Goal: Contribute content: Add original content to the website for others to see

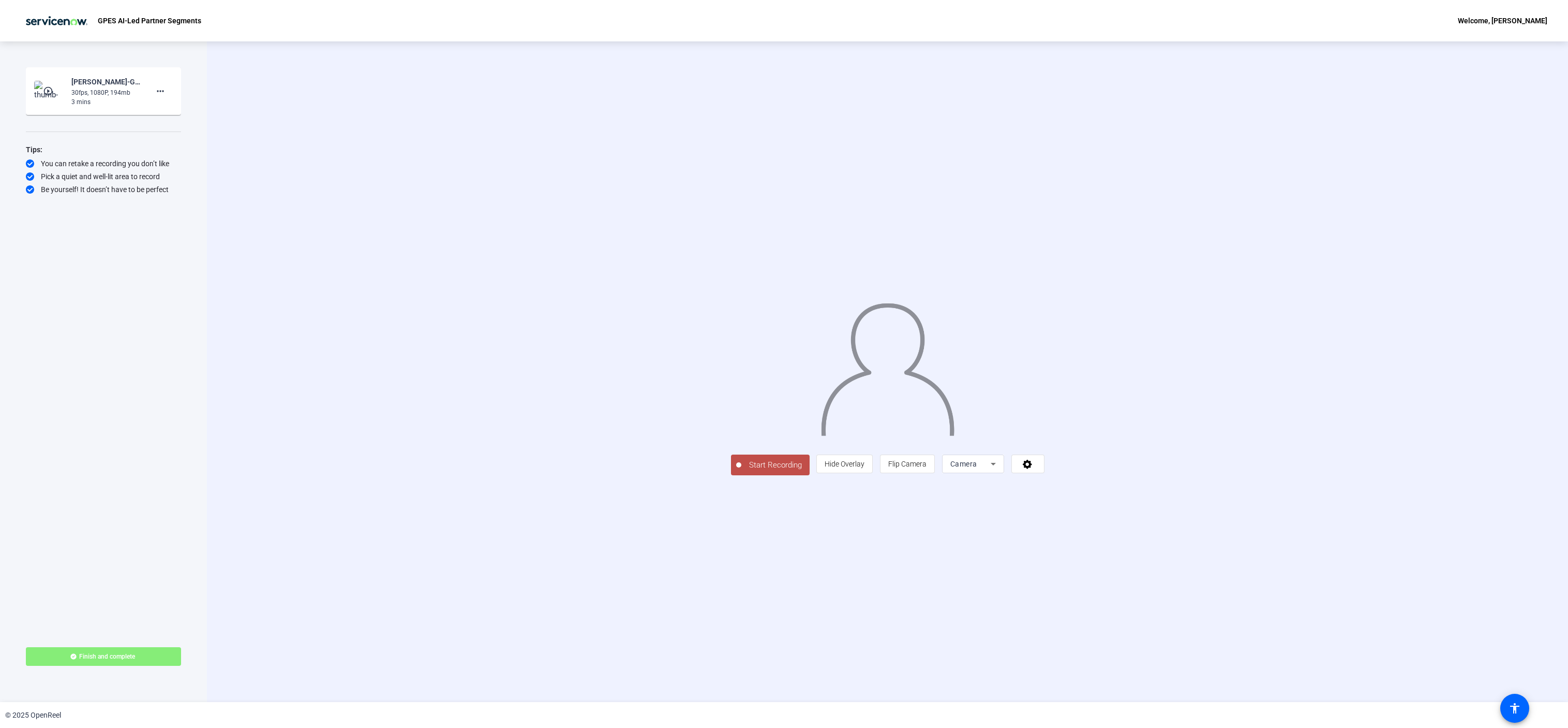
click at [977, 468] on span "Camera" at bounding box center [964, 464] width 27 height 8
click at [1089, 595] on span "Screen And Camera" at bounding box center [1104, 604] width 54 height 25
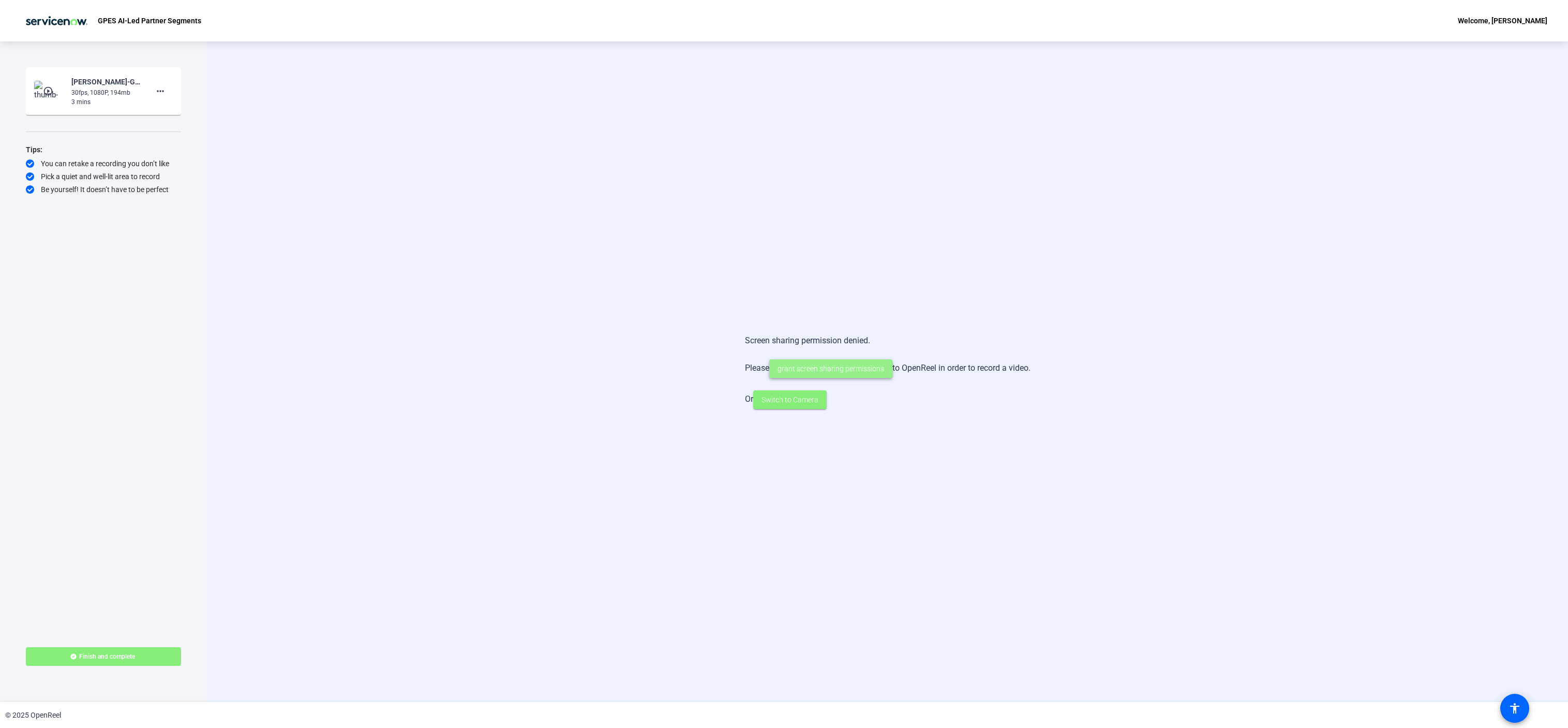
click at [812, 369] on span "grant screen sharing permissions" at bounding box center [831, 369] width 107 height 11
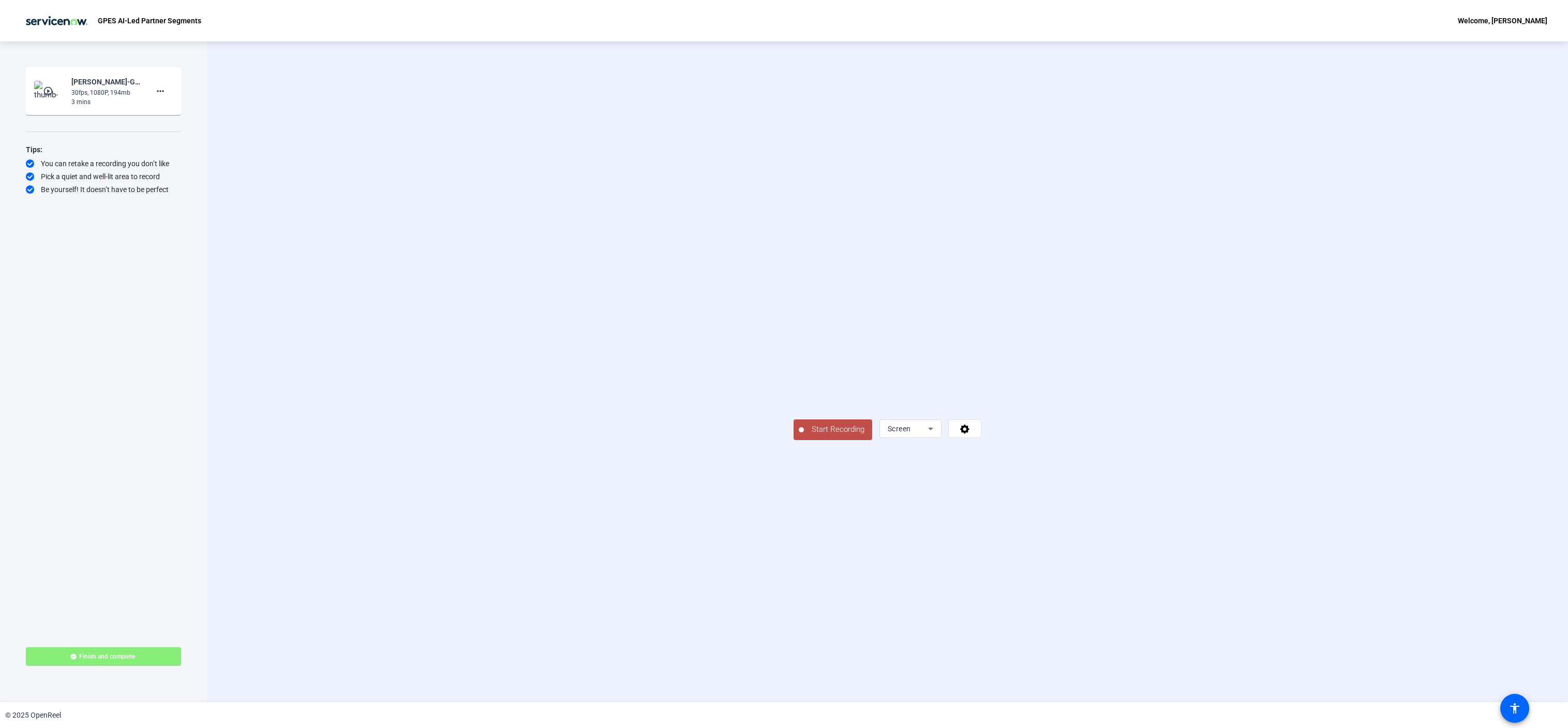
click at [804, 435] on span "Start Recording" at bounding box center [837, 429] width 69 height 12
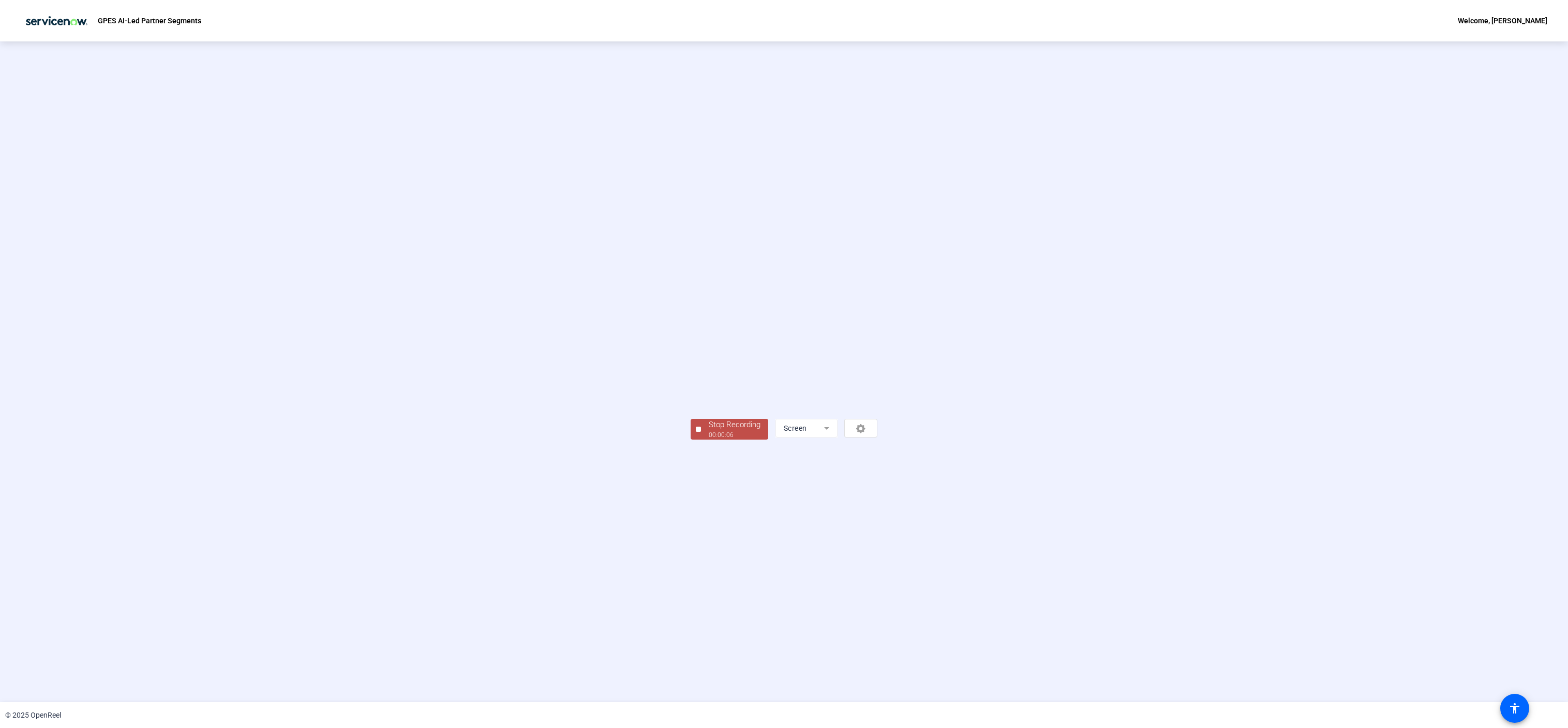
click at [837, 437] on mat-form-field "Screen" at bounding box center [806, 428] width 62 height 18
click at [701, 440] on span "Stop Recording 00:00:09" at bounding box center [735, 429] width 68 height 21
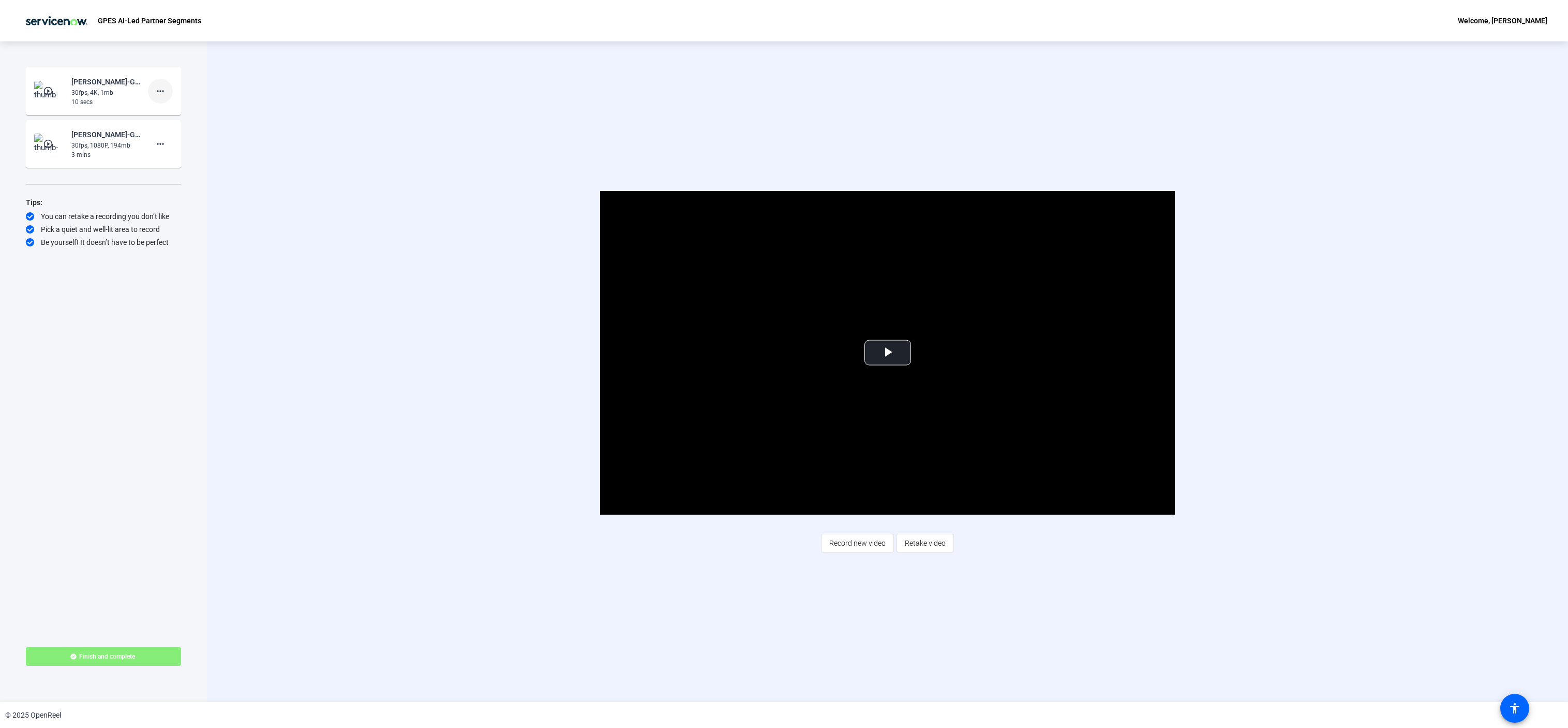
click at [155, 97] on mat-icon "more_horiz" at bounding box center [161, 91] width 13 height 13
click at [159, 109] on span "Delete clip" at bounding box center [176, 113] width 41 height 13
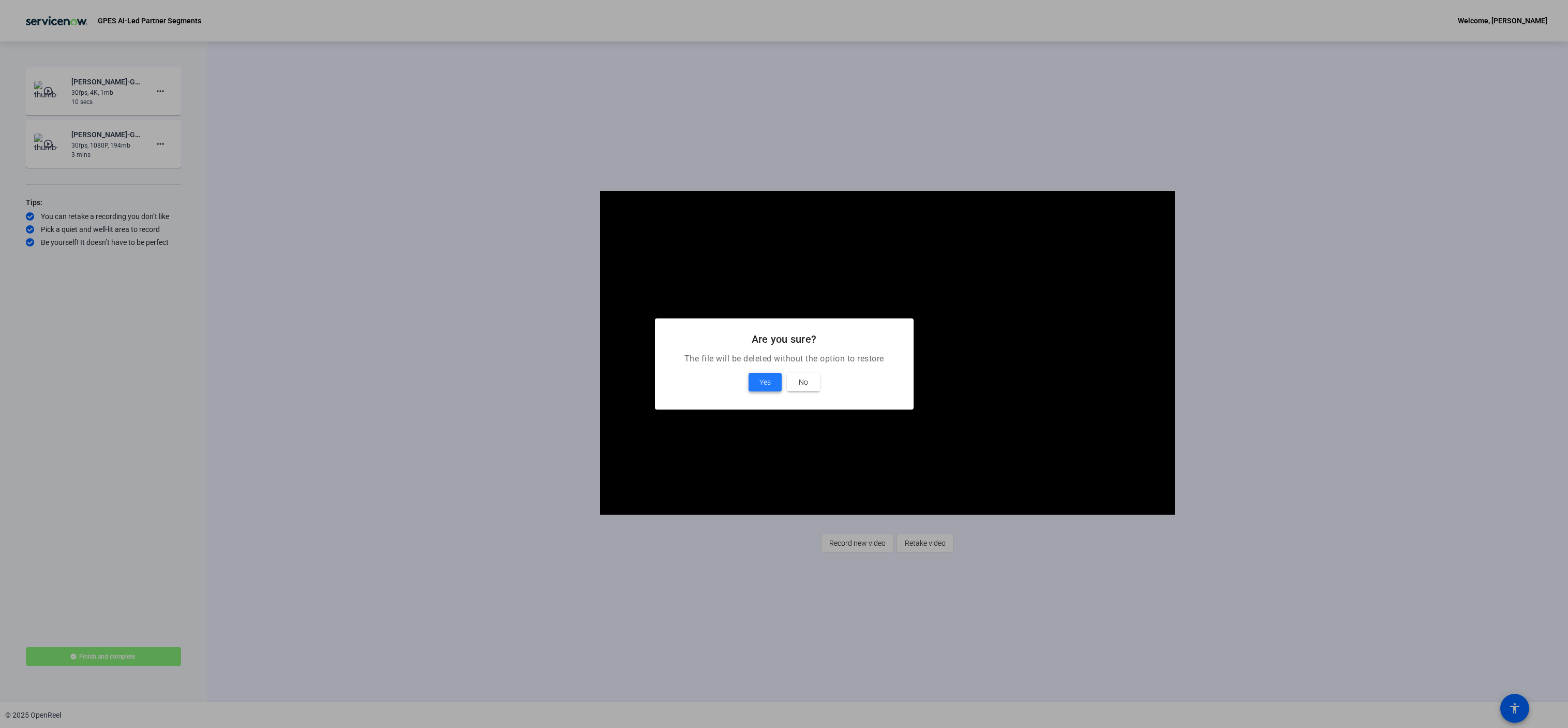
click at [764, 379] on span "Yes" at bounding box center [765, 382] width 11 height 13
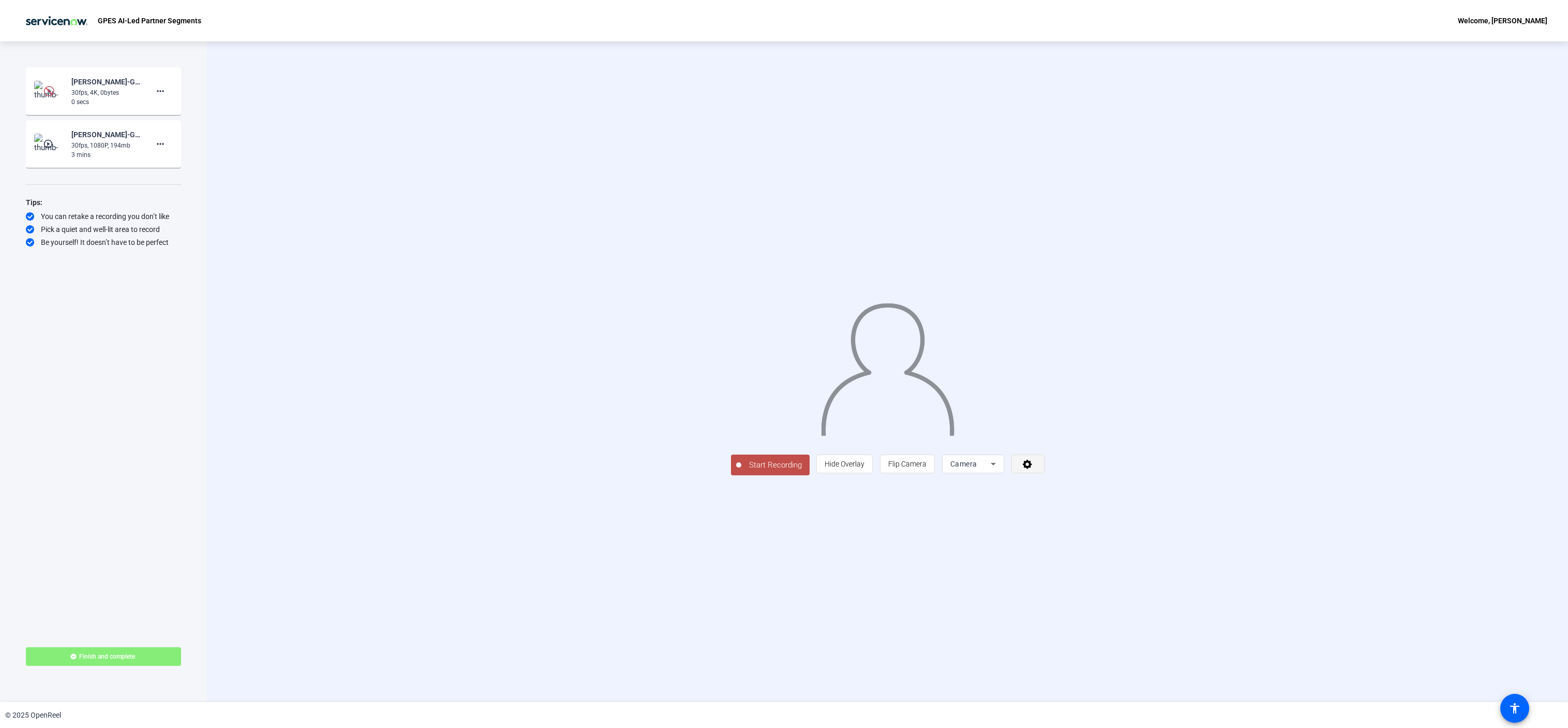
click at [1044, 476] on span at bounding box center [1028, 463] width 32 height 25
click at [1183, 557] on span "FaceTime HD Camera (3A71:F4B5)" at bounding box center [1203, 562] width 65 height 20
click at [1313, 557] on div "FaceTime HD Camera (3A71:F4B5)" at bounding box center [1347, 555] width 104 height 13
click at [1034, 469] on icon at bounding box center [1028, 463] width 12 height 10
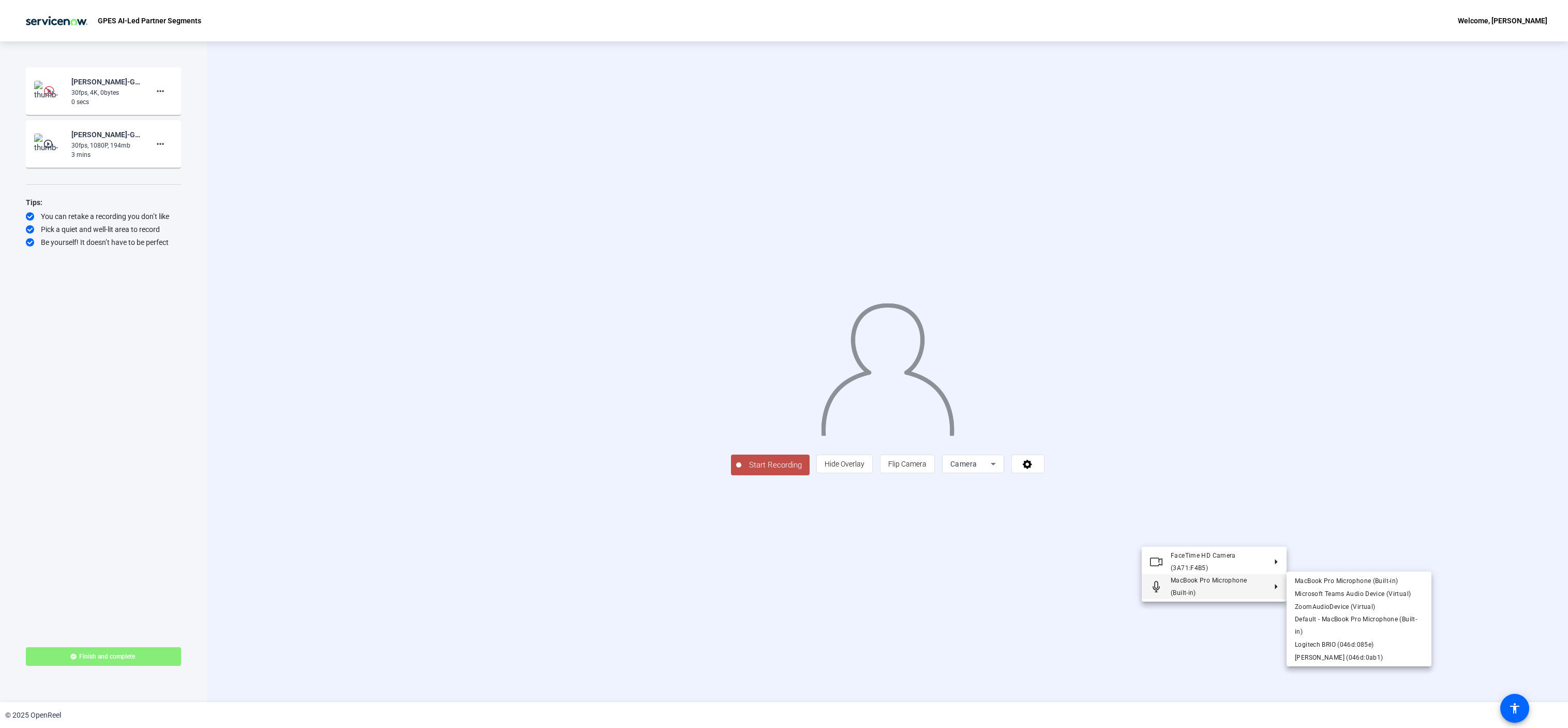
click at [1182, 575] on span "MacBook Pro Microphone (Built-in)" at bounding box center [1219, 586] width 95 height 25
click at [1320, 658] on span "Yeti Nano (046d:0ab1)" at bounding box center [1339, 657] width 88 height 7
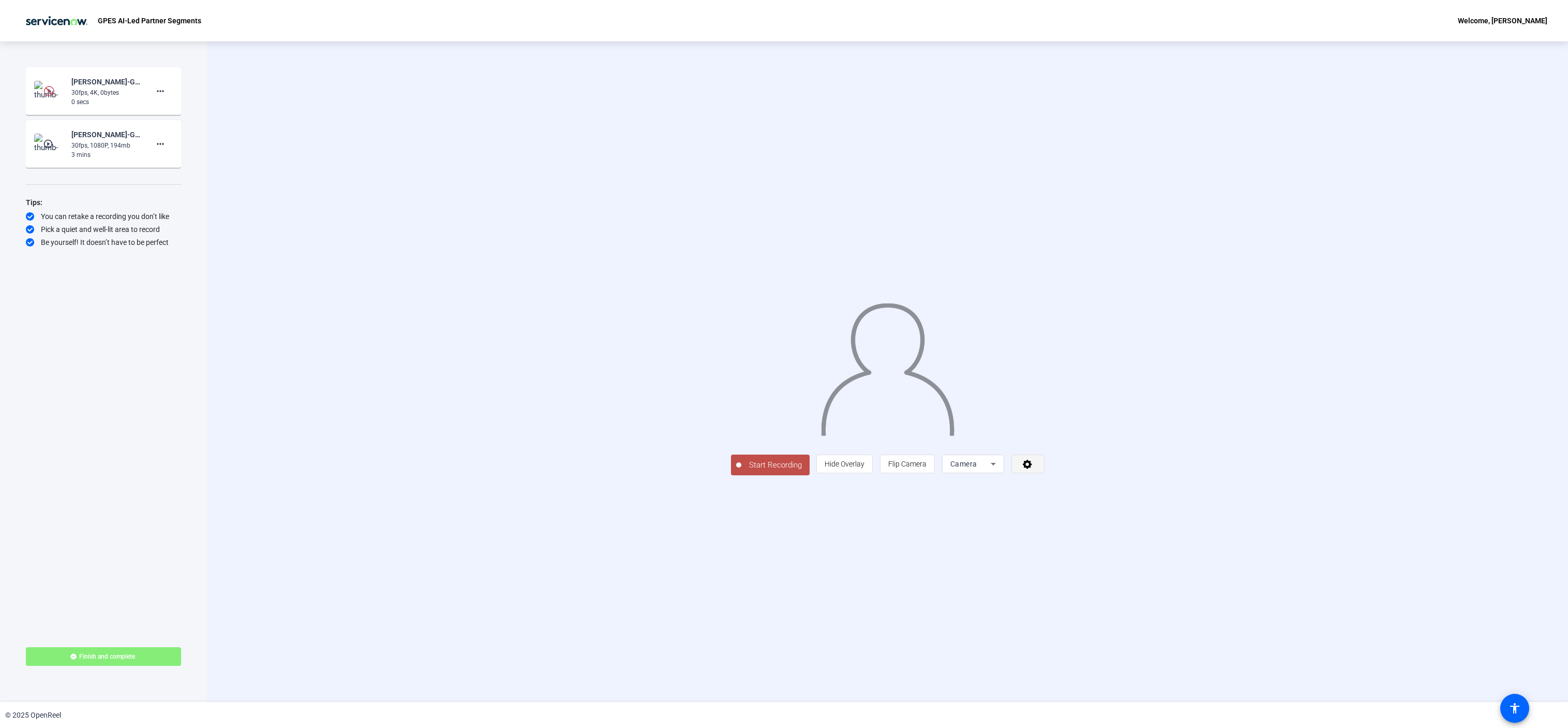
click at [1044, 476] on span at bounding box center [1028, 463] width 32 height 25
click at [1310, 562] on div "Logitech BRIO (046d:085e)" at bounding box center [1347, 569] width 104 height 13
click at [1034, 469] on icon at bounding box center [1028, 463] width 12 height 10
click at [1290, 562] on div "Logitech BRIO (046d:085e)" at bounding box center [1331, 569] width 104 height 13
click at [1044, 476] on span at bounding box center [1028, 463] width 32 height 25
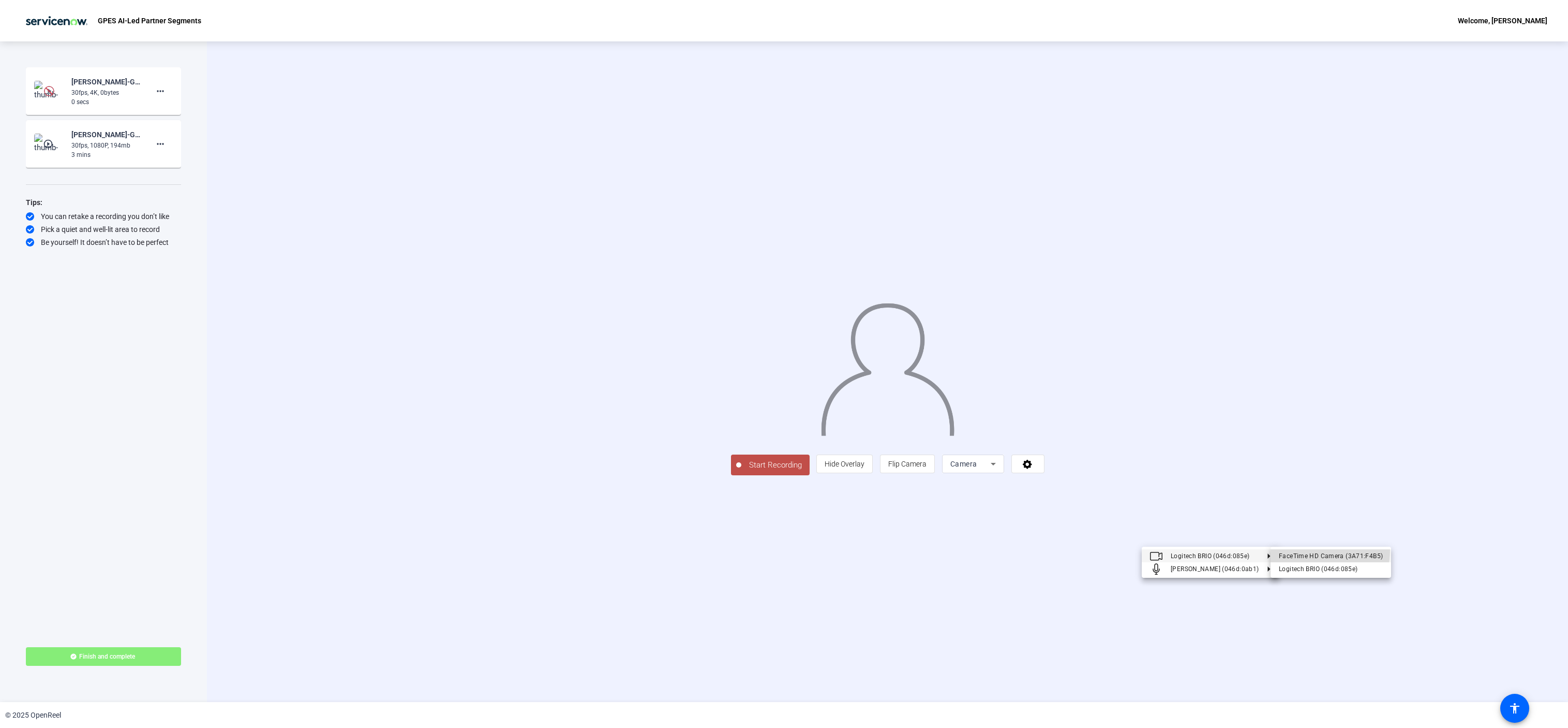
click at [1293, 549] on div "FaceTime HD Camera (3A71:F4B5)" at bounding box center [1331, 555] width 104 height 13
click at [1044, 476] on span at bounding box center [1028, 463] width 32 height 25
click at [1313, 563] on div "Logitech BRIO (046d:085e)" at bounding box center [1347, 569] width 104 height 13
click at [927, 474] on span "Flip Camera" at bounding box center [908, 464] width 38 height 20
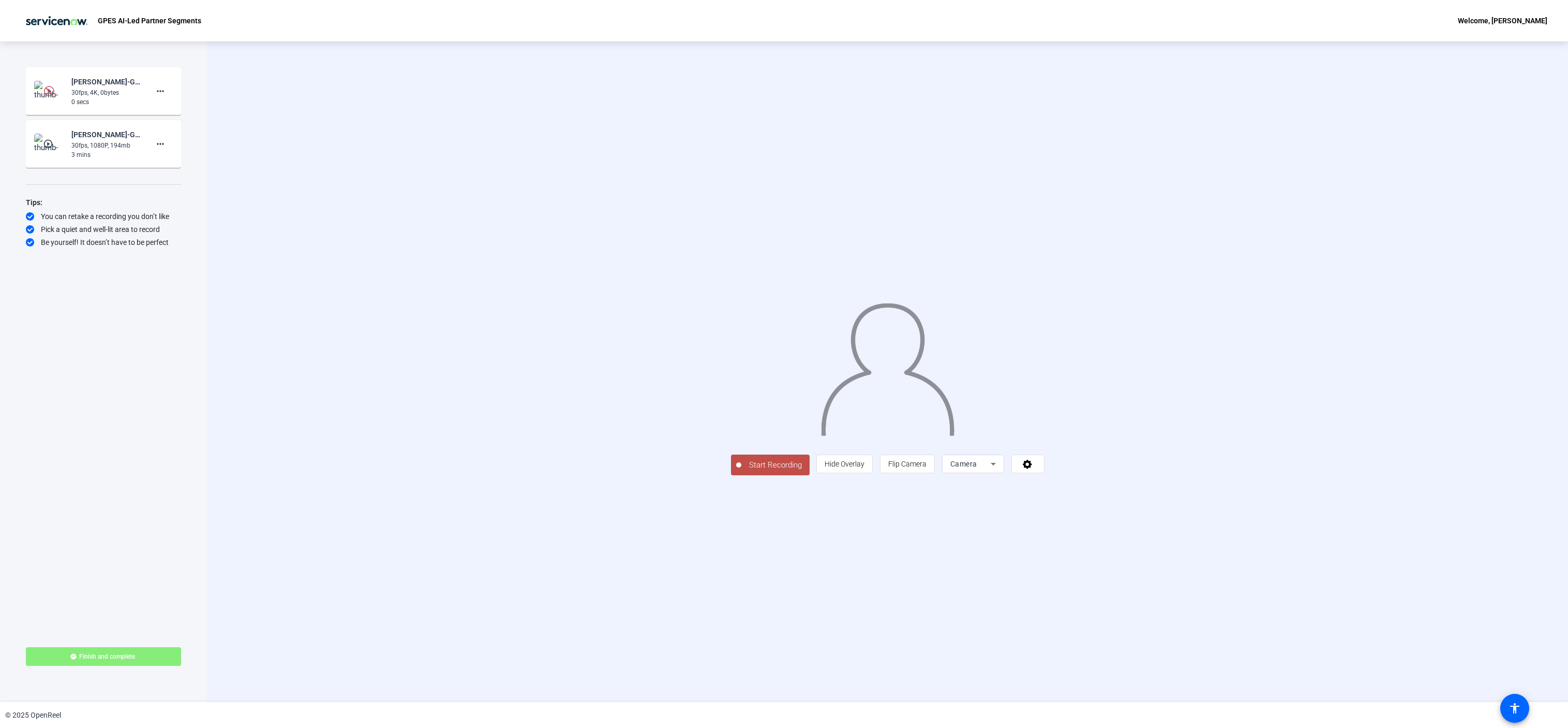
click at [999, 470] on icon at bounding box center [994, 464] width 13 height 13
click at [1102, 556] on mat-option "Camera" at bounding box center [1104, 557] width 62 height 21
click at [1032, 469] on icon at bounding box center [1028, 465] width 9 height 9
click at [1156, 536] on div at bounding box center [784, 364] width 1568 height 728
click at [1032, 469] on icon at bounding box center [1028, 465] width 9 height 9
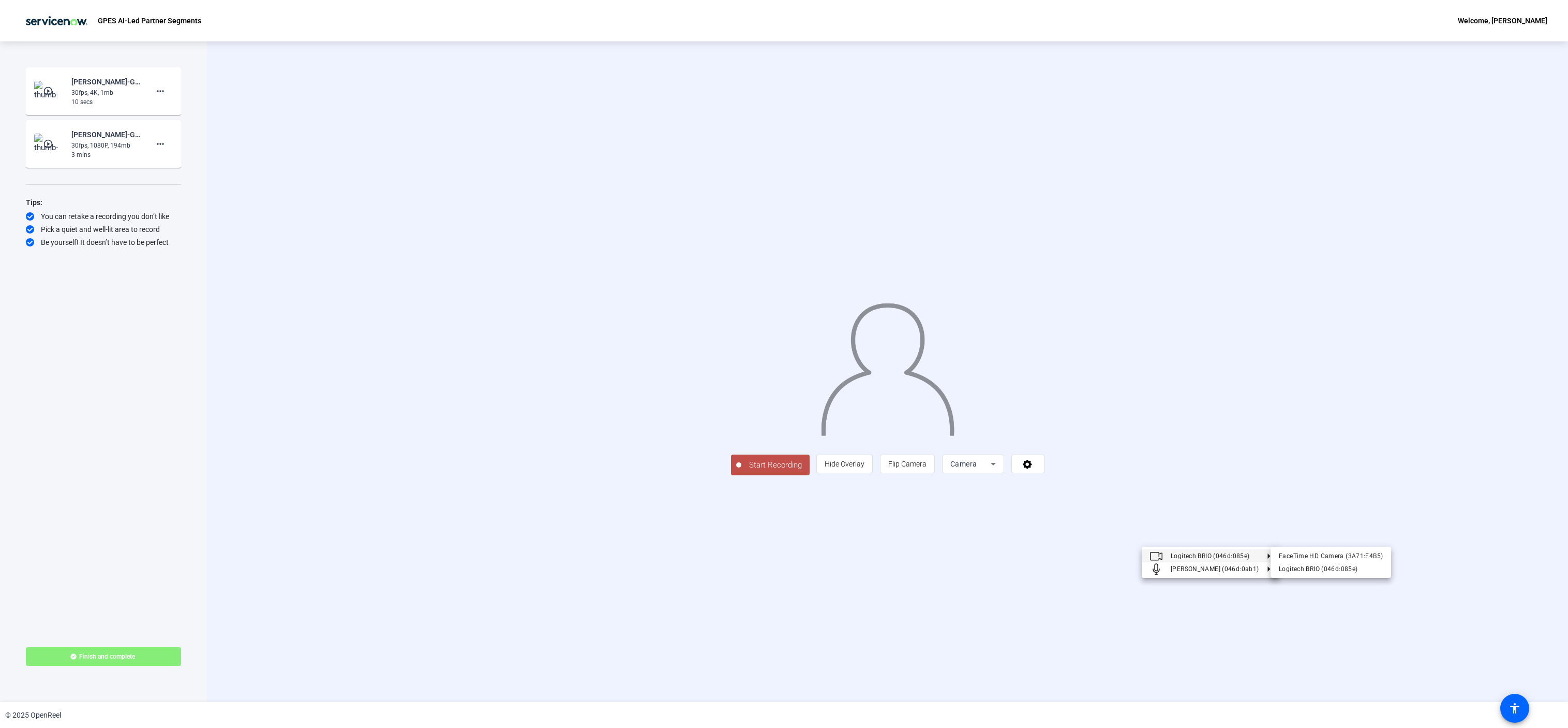
click at [1236, 554] on span "Logitech BRIO (046d:085e)" at bounding box center [1211, 555] width 79 height 7
click at [1283, 554] on div "FaceTime HD Camera (3A71:F4B5)" at bounding box center [1331, 555] width 104 height 13
click at [1034, 469] on icon at bounding box center [1028, 463] width 12 height 10
click at [1313, 567] on div "Logitech BRIO (046d:085e)" at bounding box center [1347, 569] width 104 height 13
click at [1044, 476] on span at bounding box center [1028, 463] width 32 height 25
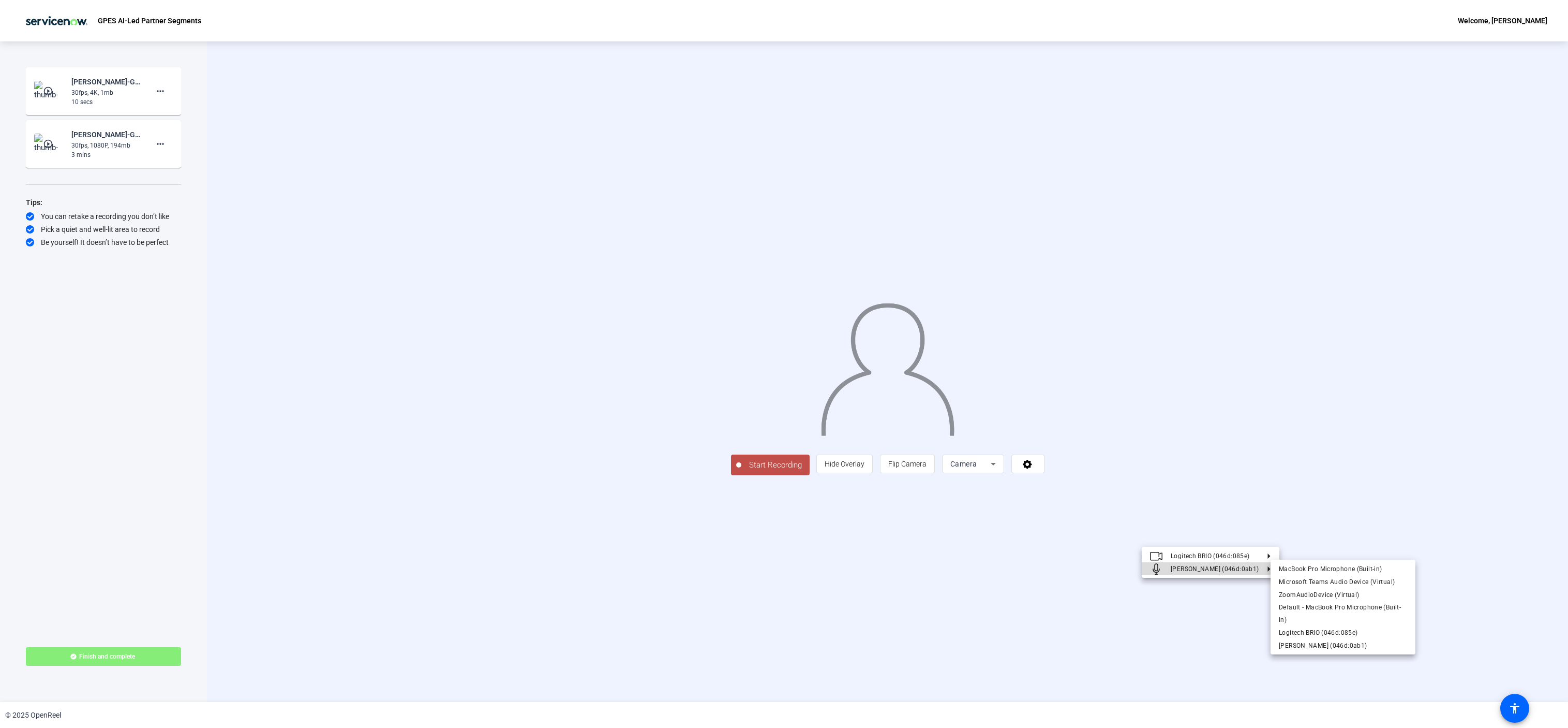
click at [1177, 562] on span "Yeti Nano (046d:0ab1)" at bounding box center [1215, 569] width 88 height 13
click at [1191, 551] on span "Logitech BRIO (046d:085e)" at bounding box center [1211, 555] width 79 height 7
click at [1509, 711] on div at bounding box center [784, 364] width 1568 height 728
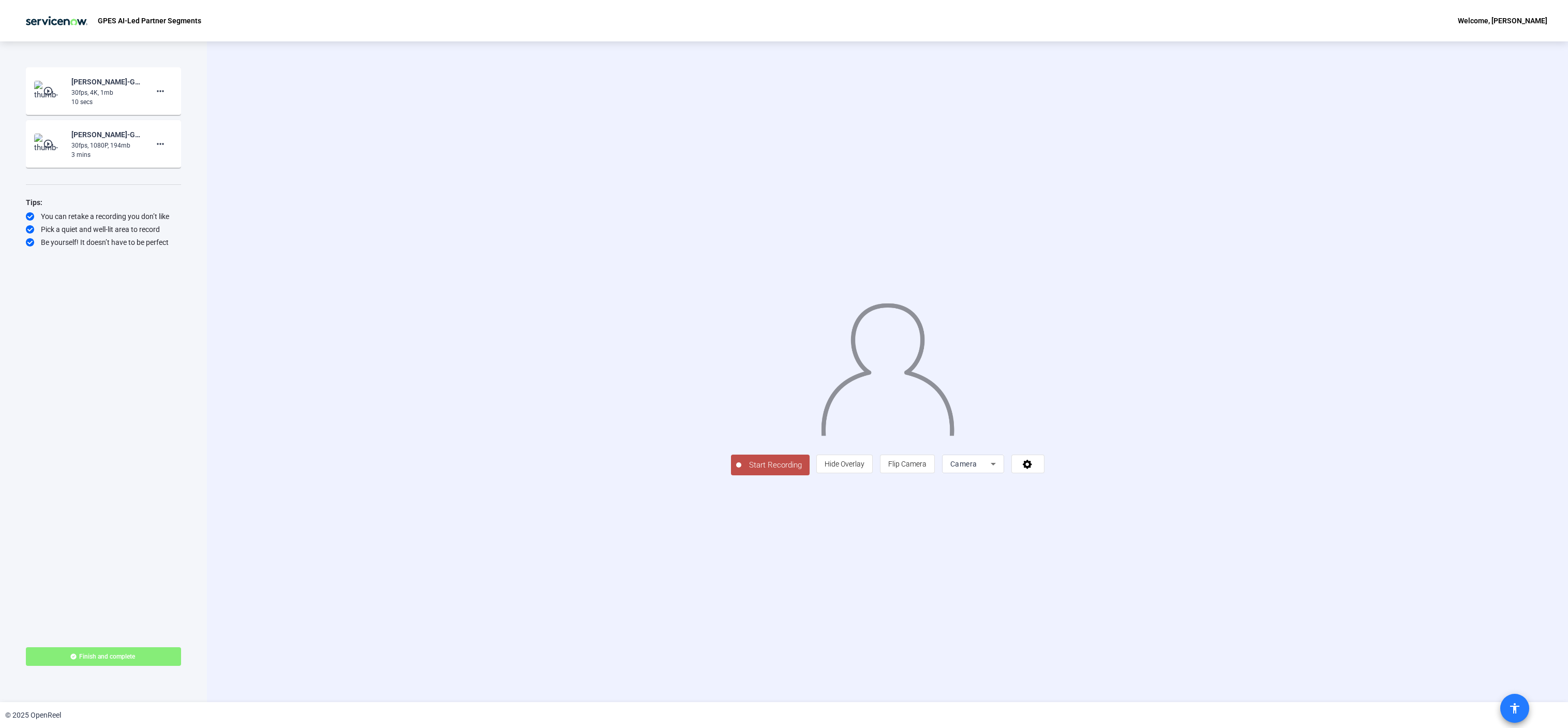
click at [1509, 708] on mat-icon "accessibility" at bounding box center [1515, 708] width 13 height 13
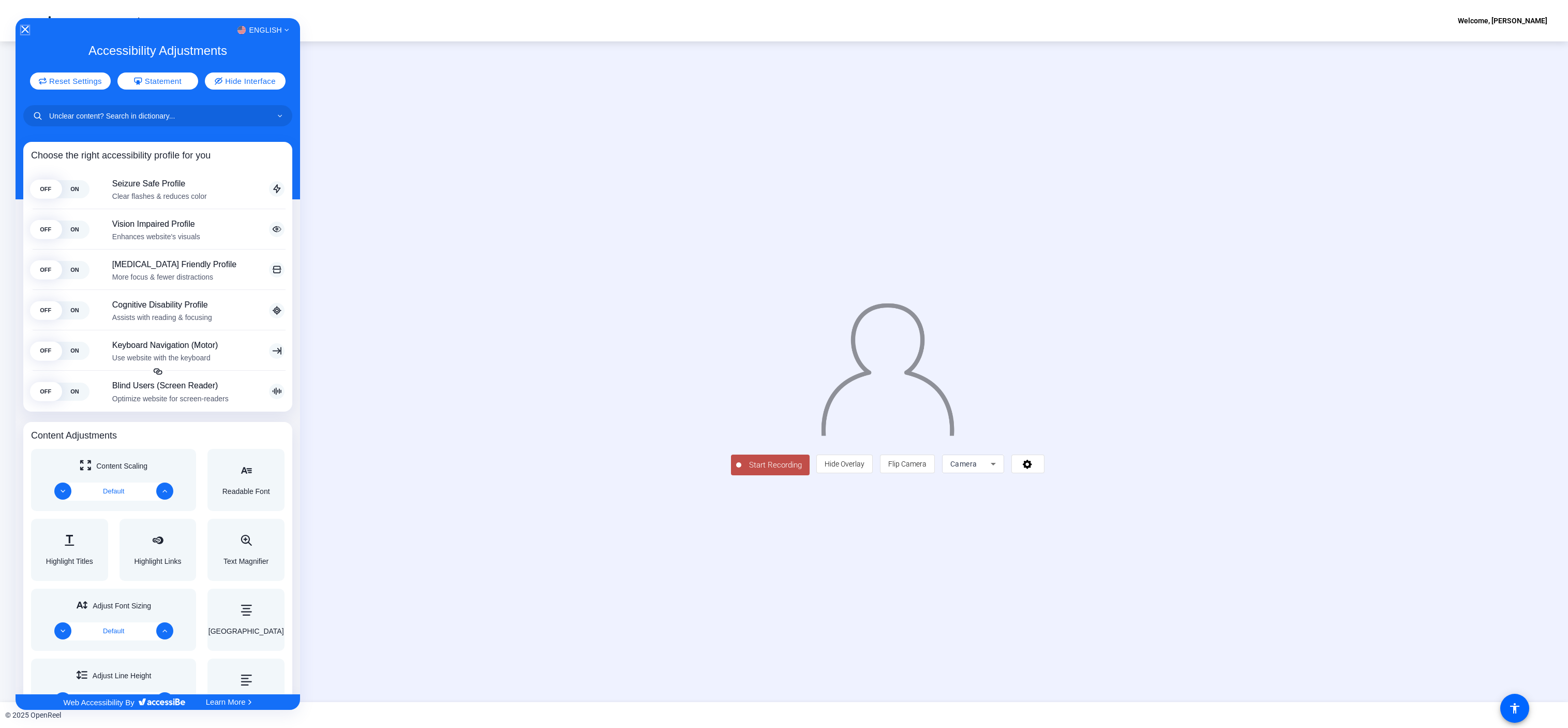
click at [25, 28] on icon "Close Accessibility Interface" at bounding box center [26, 29] width 7 height 7
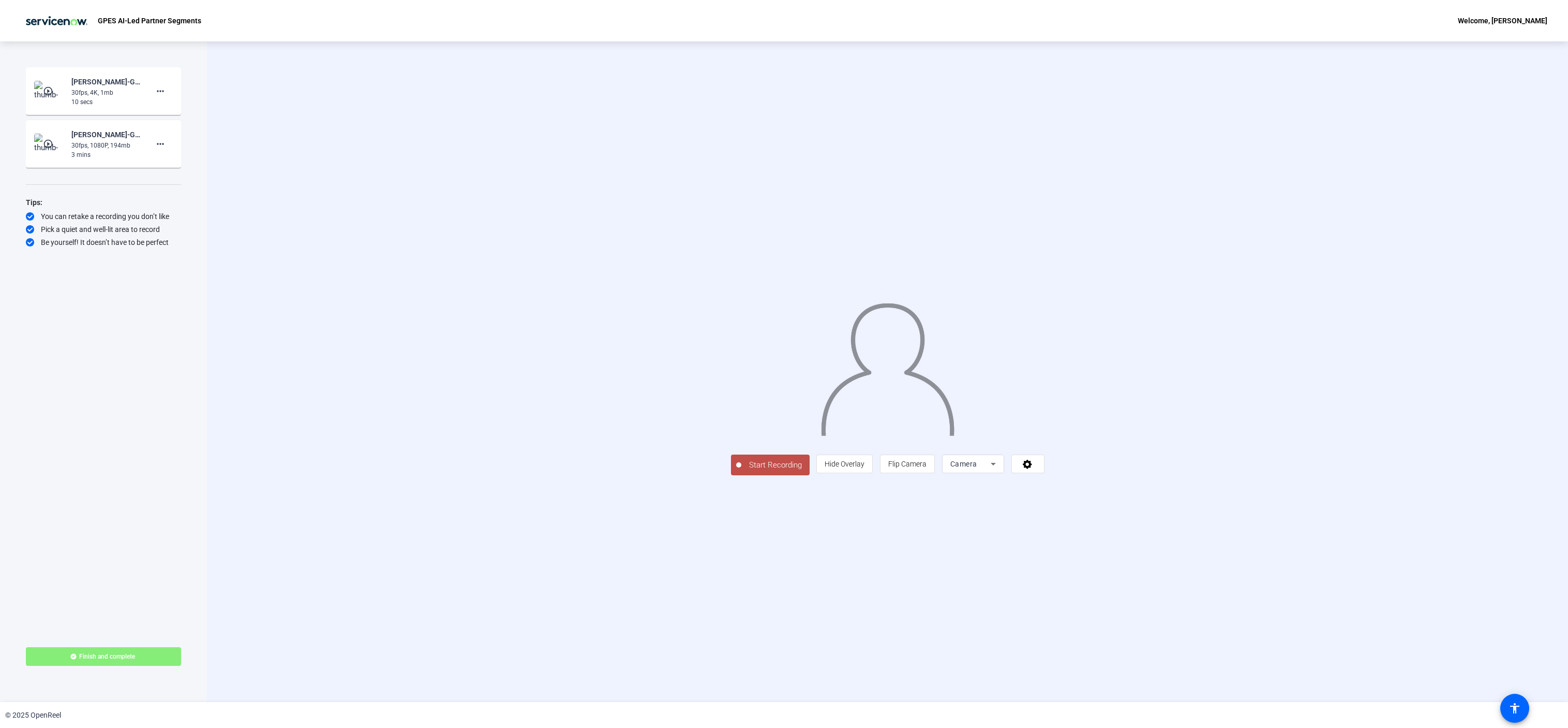
click at [991, 470] on div "Camera" at bounding box center [971, 464] width 40 height 13
click at [1104, 558] on mat-option "Camera" at bounding box center [1104, 557] width 62 height 21
click at [1034, 469] on icon at bounding box center [1028, 463] width 12 height 10
click at [1168, 555] on button "Logitech BRIO (046d:085e)" at bounding box center [1211, 555] width 138 height 13
click at [1326, 563] on div "Logitech BRIO (046d:085e)" at bounding box center [1331, 569] width 104 height 13
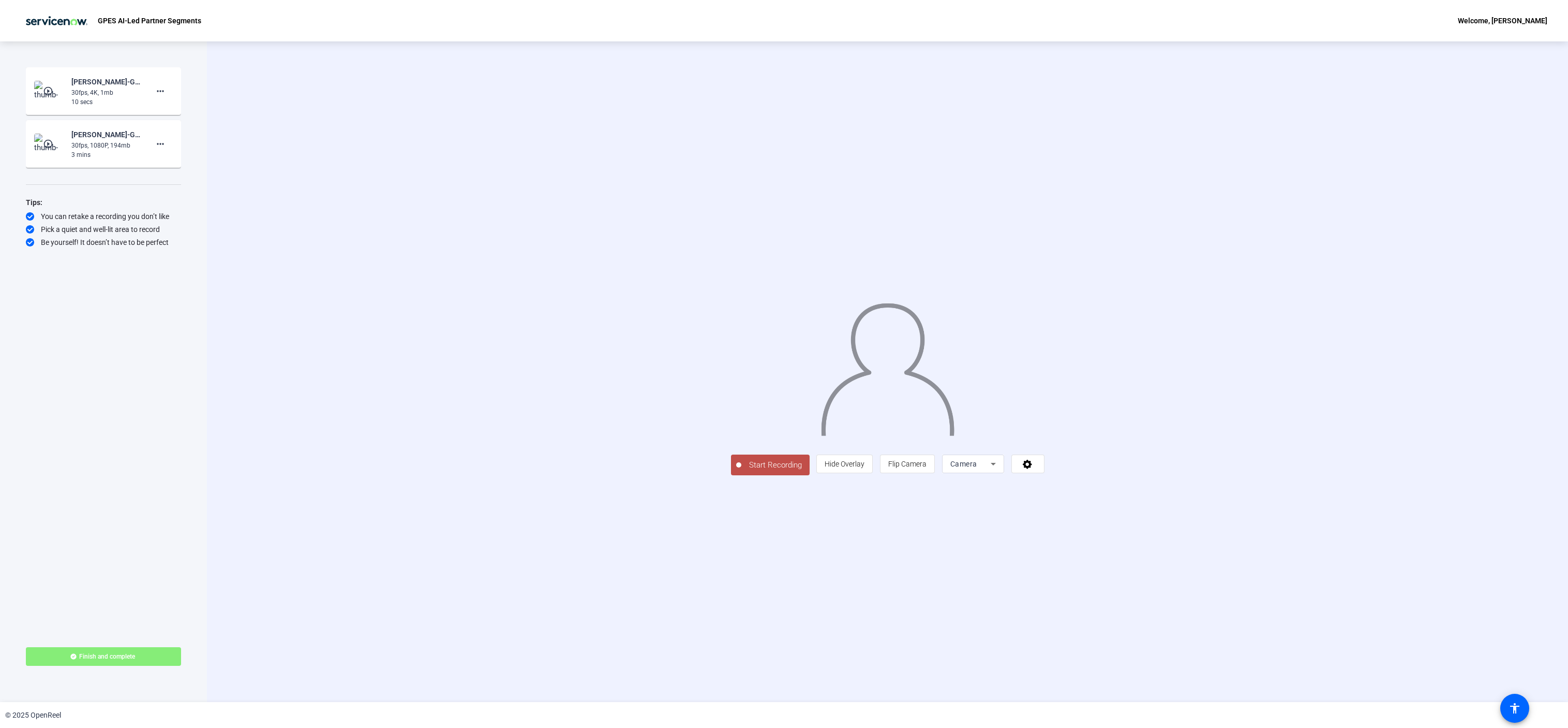
click at [977, 468] on span "Camera" at bounding box center [964, 464] width 27 height 8
click at [1092, 557] on span "Camera" at bounding box center [1088, 557] width 23 height 13
click at [1044, 476] on span at bounding box center [1028, 463] width 32 height 25
click at [1174, 551] on span "Logitech BRIO (046d:085e)" at bounding box center [1211, 555] width 79 height 7
click at [1293, 562] on div "Logitech BRIO (046d:085e)" at bounding box center [1331, 569] width 104 height 13
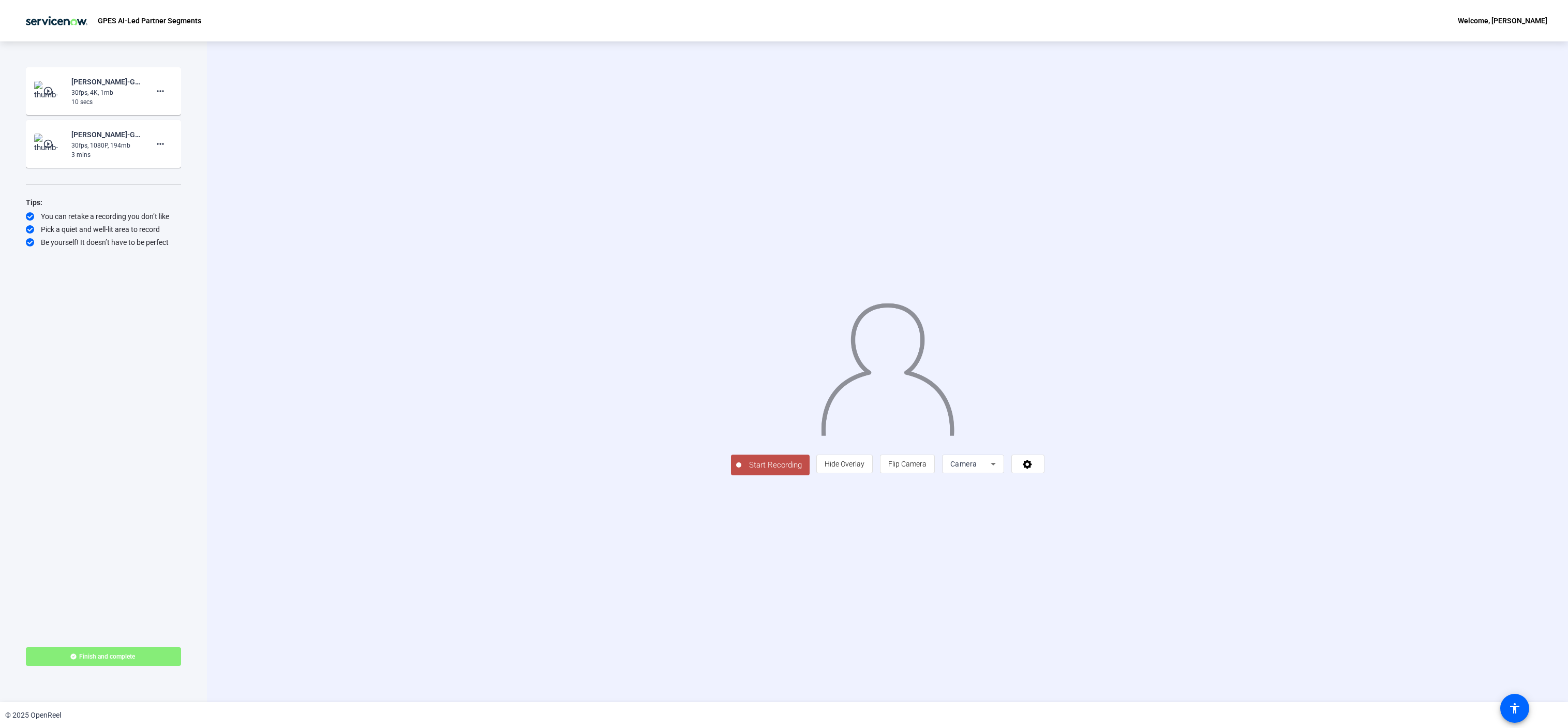
click at [103, 95] on div "30fps, 4K, 1mb" at bounding box center [106, 92] width 69 height 9
click at [168, 87] on span at bounding box center [160, 91] width 25 height 25
click at [168, 111] on span "Delete clip" at bounding box center [176, 113] width 41 height 13
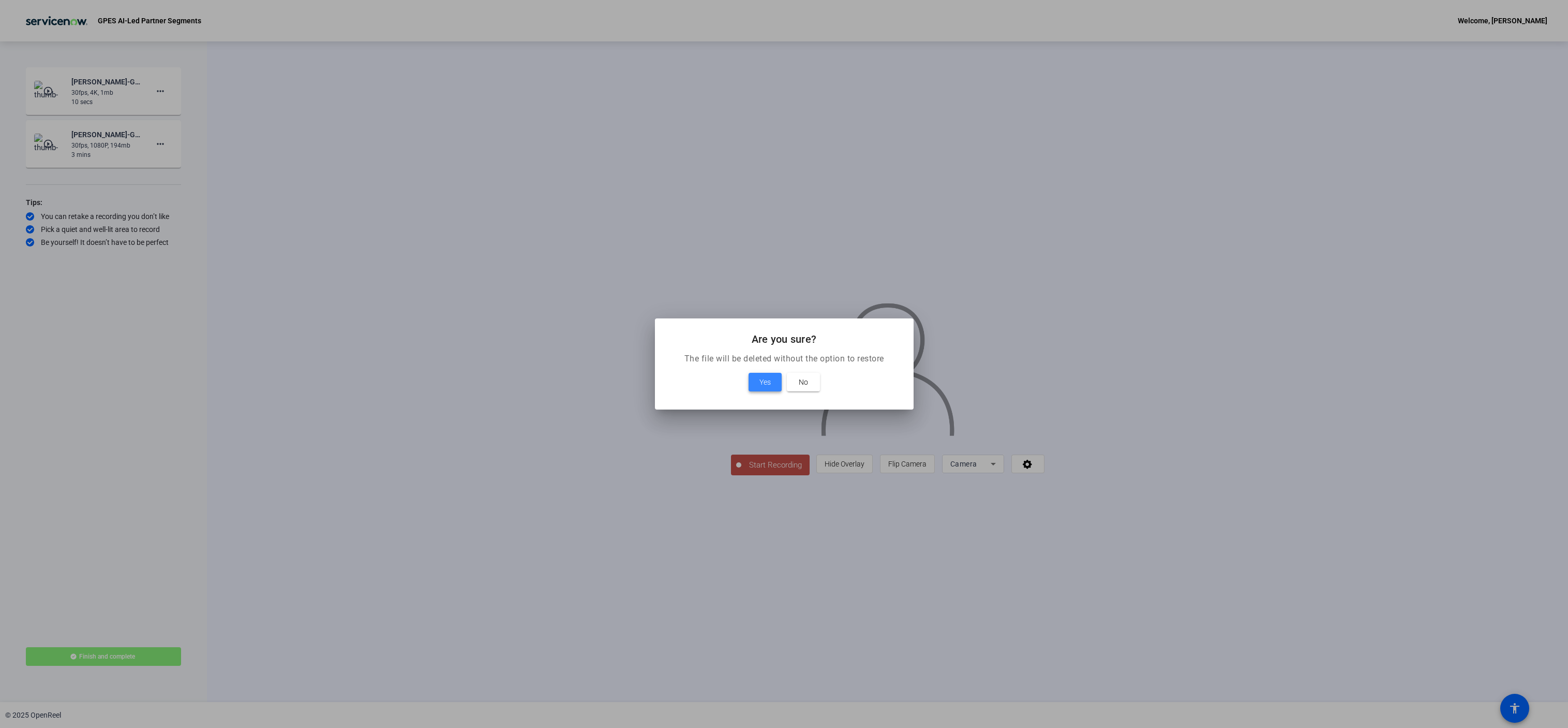
click at [760, 379] on span "Yes" at bounding box center [765, 382] width 11 height 13
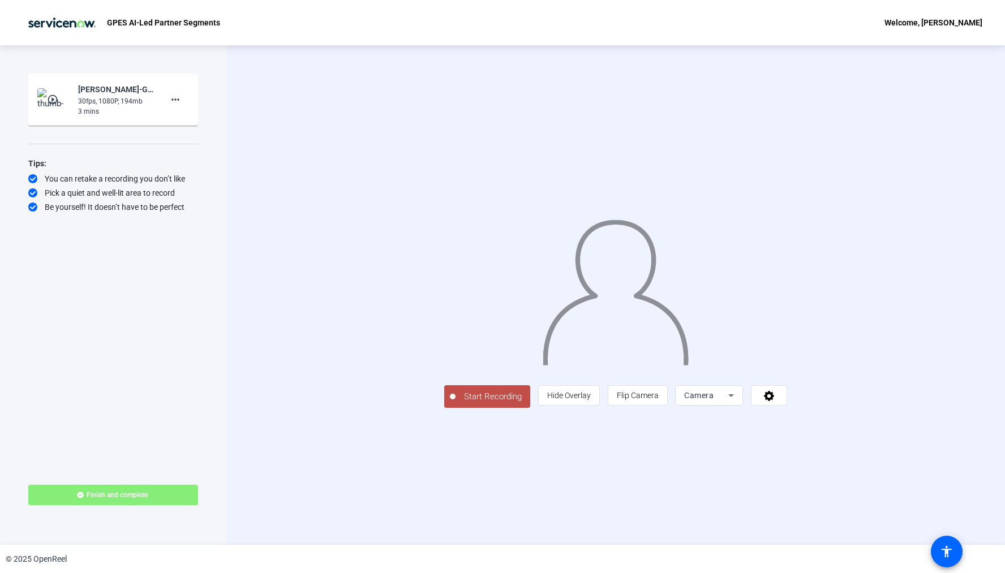
click at [456, 403] on span "Start Recording" at bounding box center [493, 396] width 75 height 13
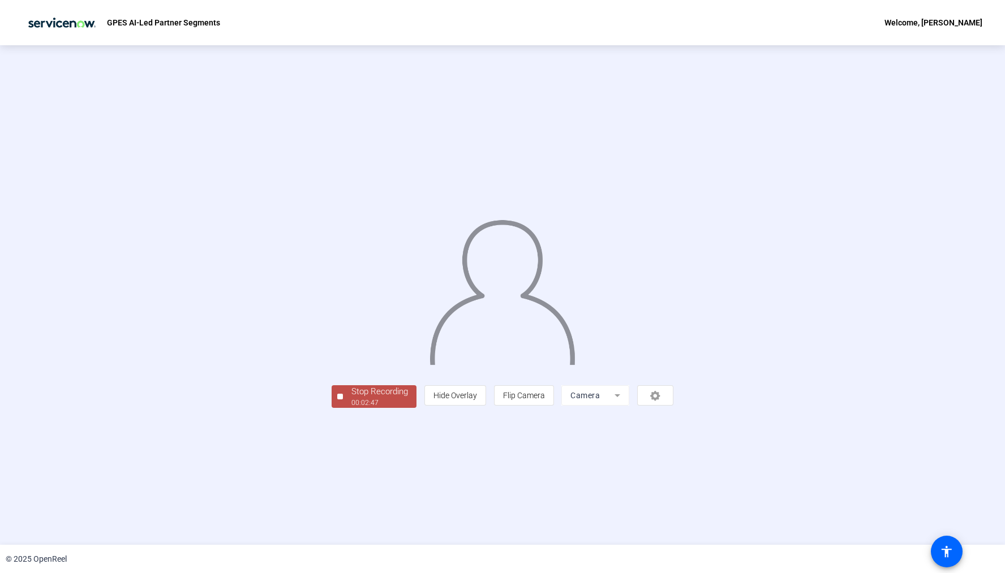
click at [351, 398] on div "Stop Recording" at bounding box center [379, 391] width 57 height 13
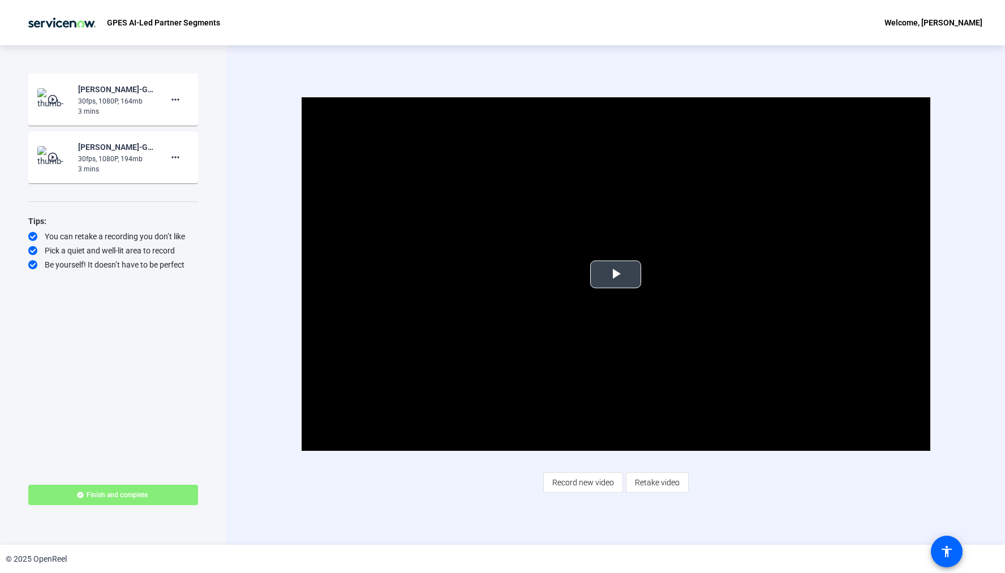
click at [616, 274] on span "Video Player" at bounding box center [616, 274] width 0 height 0
click at [174, 159] on mat-icon "more_horiz" at bounding box center [176, 158] width 14 height 14
click at [177, 177] on span "Delete clip" at bounding box center [193, 181] width 45 height 14
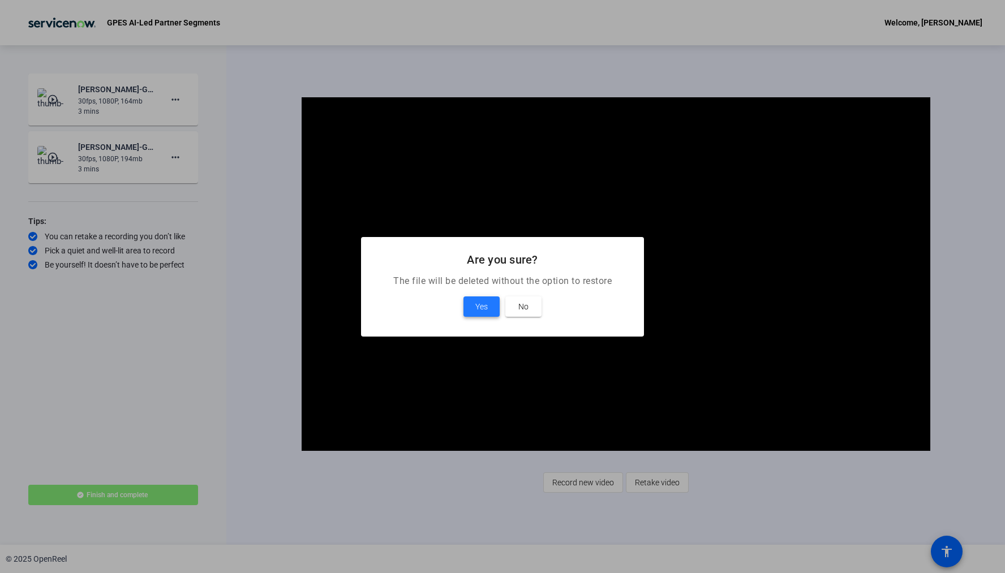
click at [471, 303] on span at bounding box center [481, 306] width 36 height 27
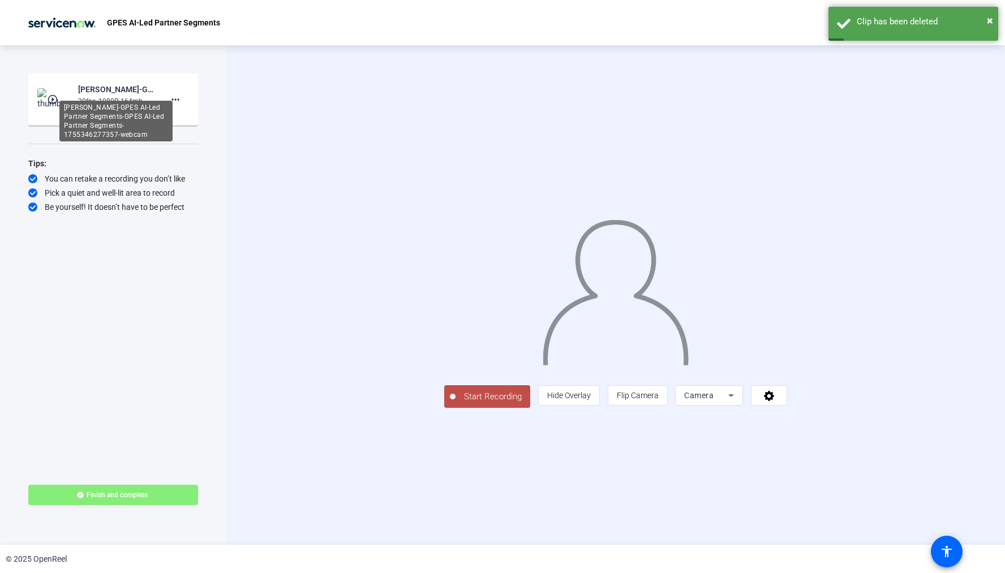
click at [110, 93] on div "Stephanie Otto-GPES AI-Led Partner Segments-GPES AI-Led Partner Segments-175534…" at bounding box center [116, 90] width 76 height 14
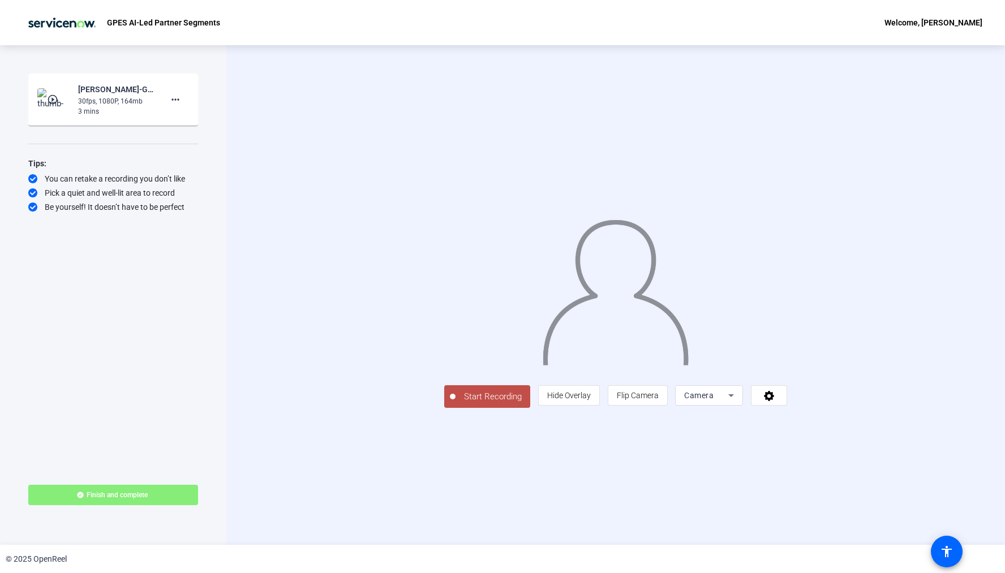
click at [110, 99] on div "30fps, 1080P, 164mb" at bounding box center [116, 101] width 76 height 10
click at [57, 103] on mat-icon "play_circle_outline" at bounding box center [54, 99] width 14 height 11
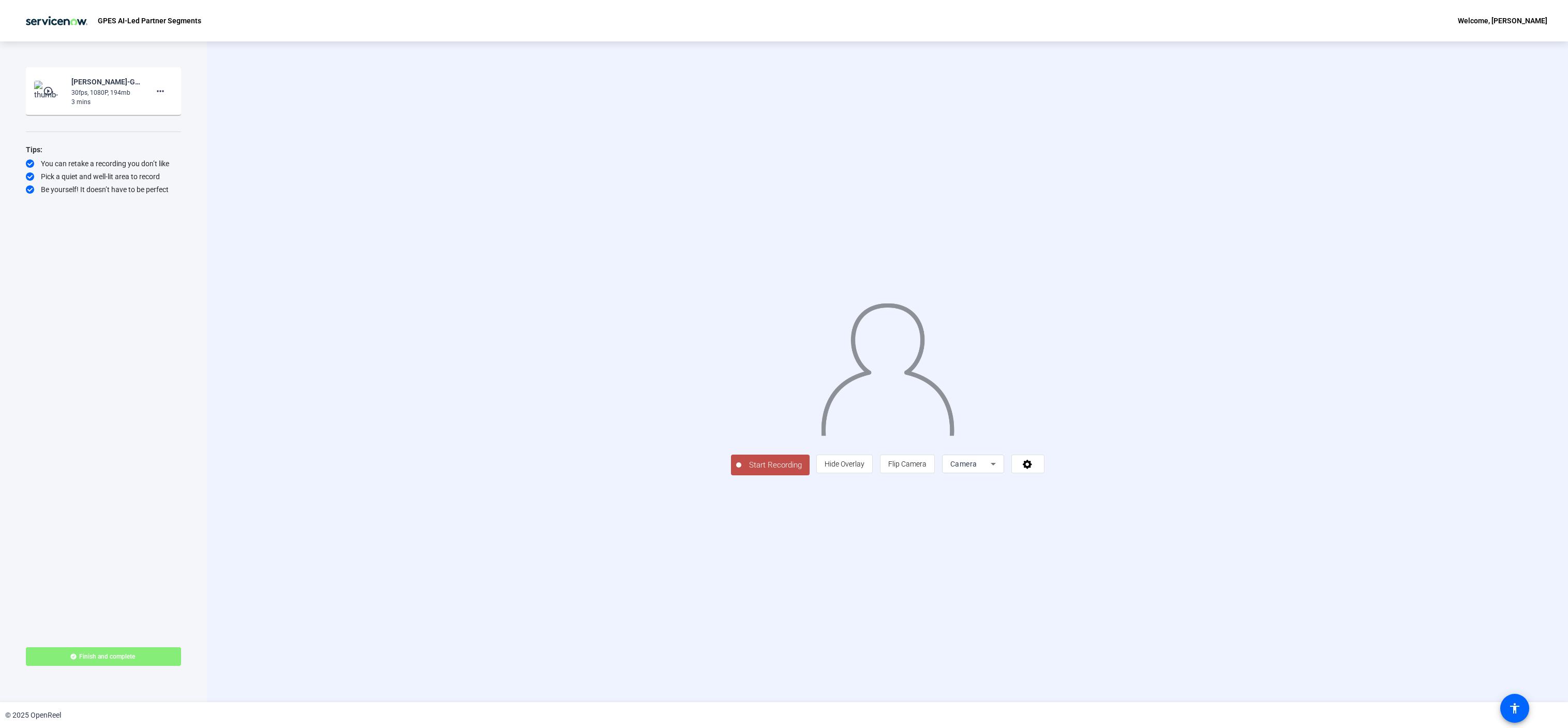
click at [143, 27] on div "GPES AI-Led Partner Segments" at bounding box center [112, 20] width 181 height 21
click at [1482, 16] on div "Welcome, [PERSON_NAME]" at bounding box center [1503, 21] width 90 height 13
click at [1472, 33] on button "Logout" at bounding box center [1494, 36] width 58 height 13
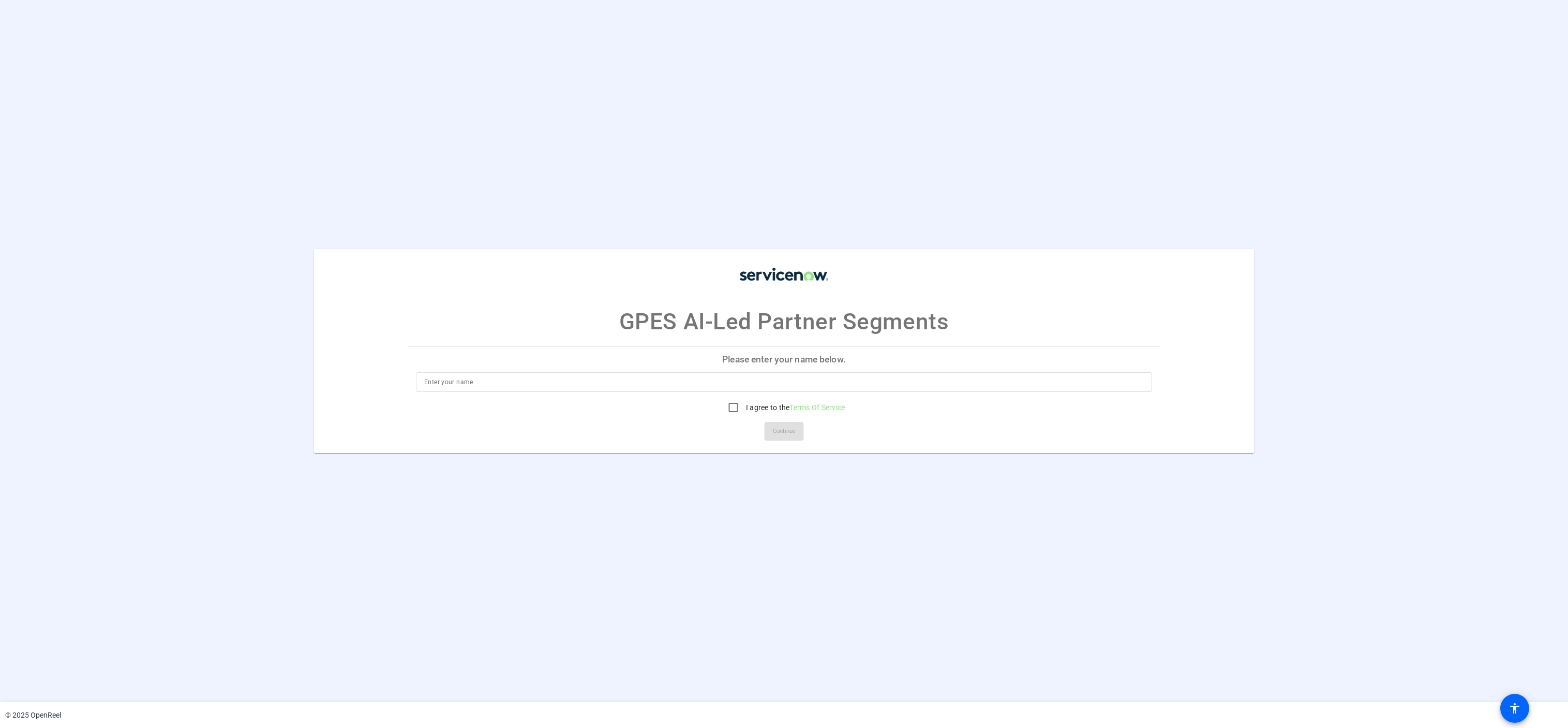
click at [625, 376] on input at bounding box center [784, 382] width 720 height 13
type input "[PERSON_NAME]"
click at [736, 410] on input "I agree to the Terms Of Service" at bounding box center [733, 407] width 21 height 21
checkbox input "true"
click at [771, 432] on span at bounding box center [784, 431] width 39 height 25
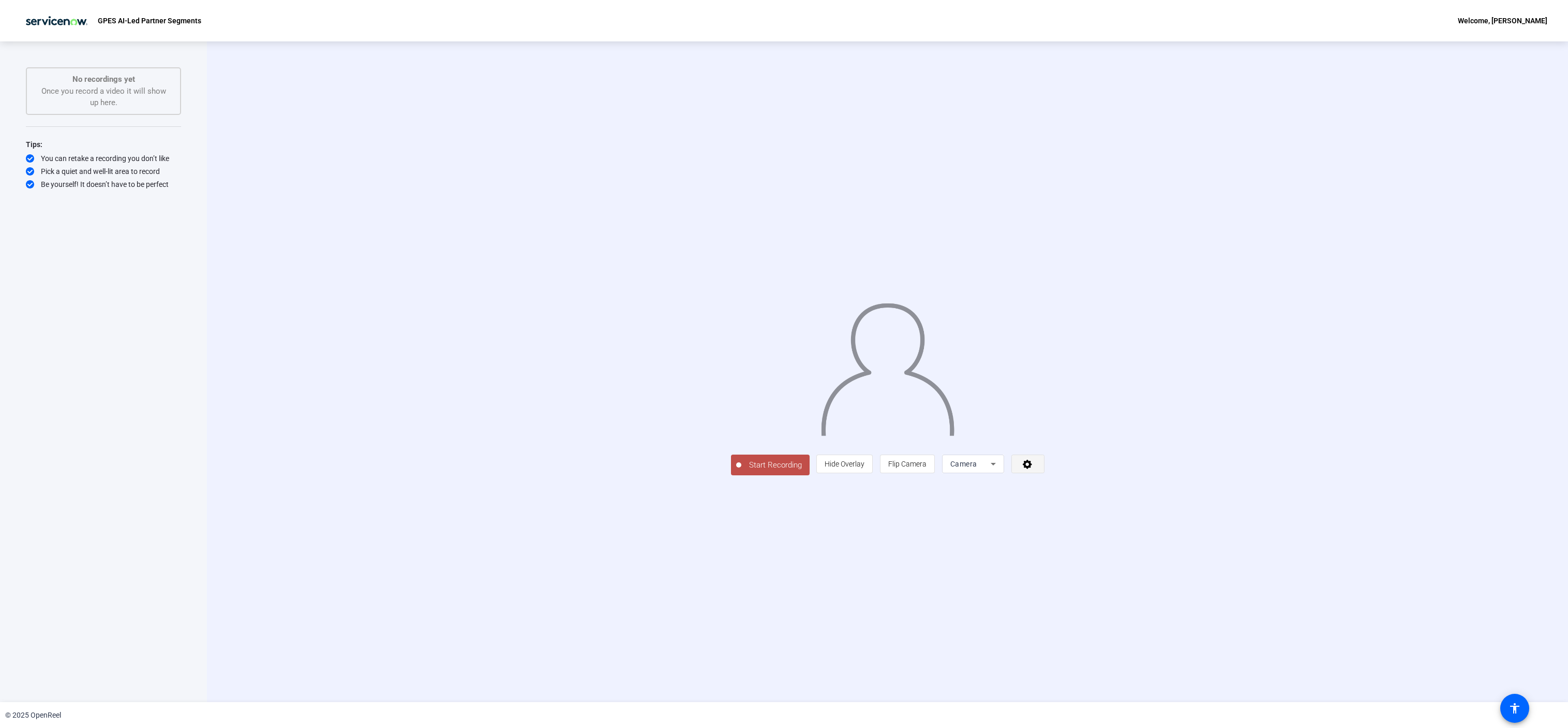
click at [1044, 476] on span at bounding box center [1028, 463] width 32 height 25
click at [1310, 563] on div "Logitech BRIO (046d:085e)" at bounding box center [1347, 569] width 104 height 13
click at [1298, 143] on div "Start Recording person Hide Overlay flip Flip Camera Camera" at bounding box center [887, 371] width 1361 height 660
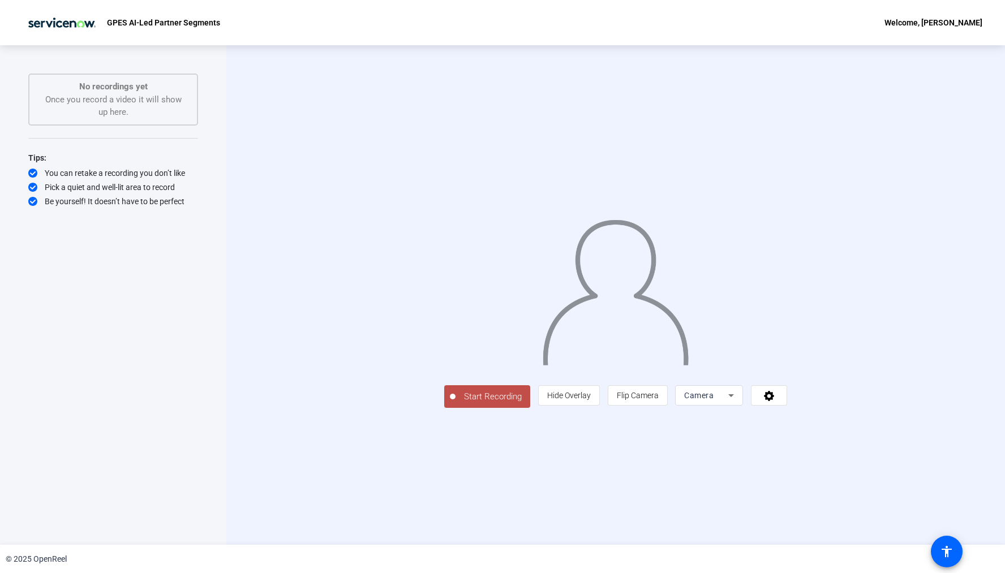
click at [456, 403] on span "Start Recording" at bounding box center [493, 396] width 75 height 13
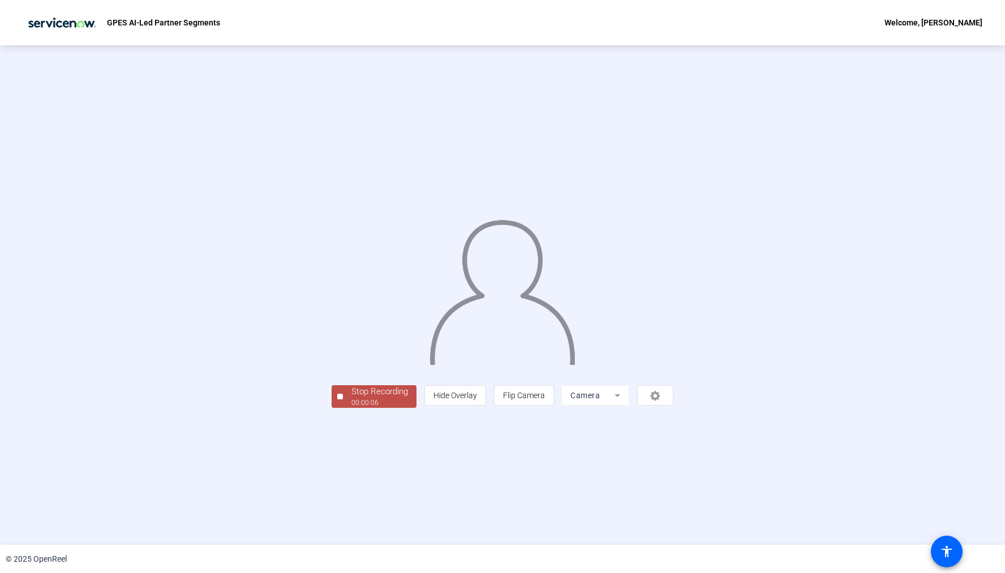
click at [351, 398] on div "Stop Recording" at bounding box center [379, 391] width 57 height 13
